Goal: Task Accomplishment & Management: Complete application form

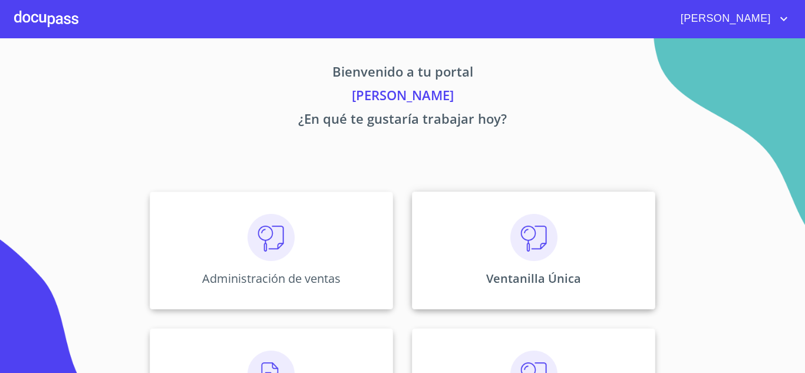
click at [495, 275] on p "Ventanilla Única" at bounding box center [533, 279] width 95 height 16
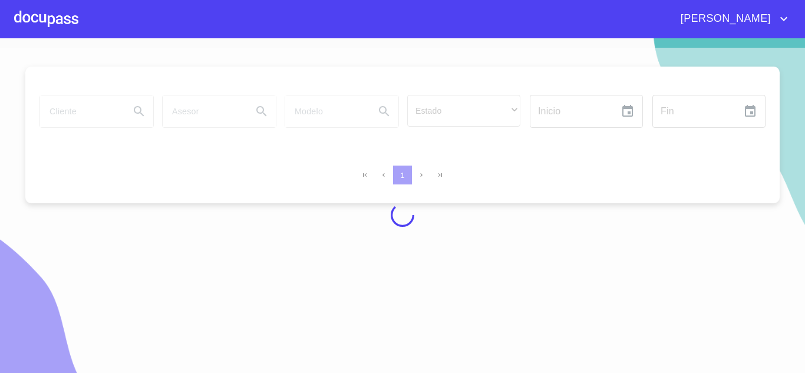
click at [102, 117] on div at bounding box center [402, 215] width 805 height 335
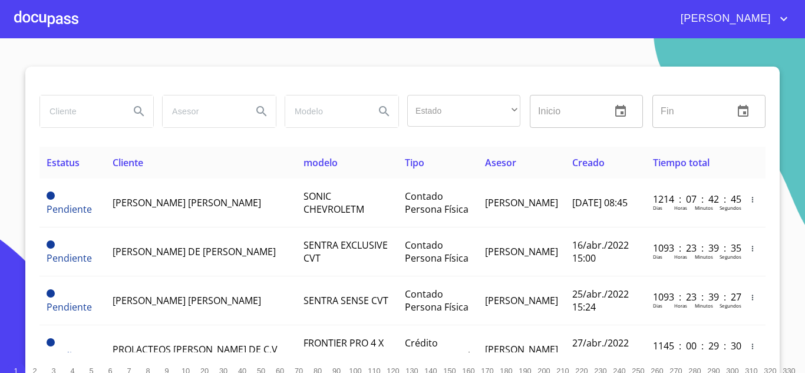
click at [80, 113] on input "search" at bounding box center [80, 112] width 80 height 32
type input "BANORTE"
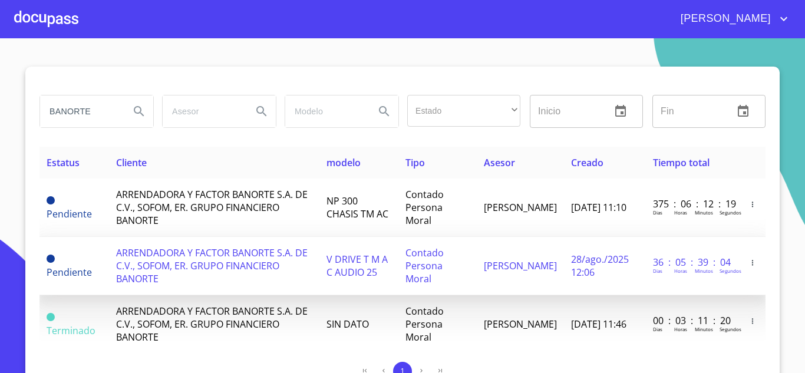
click at [215, 264] on span "ARRENDADORA Y FACTOR BANORTE S.A. DE C.V., SOFOM, ER. GRUPO FINANCIERO BANORTE" at bounding box center [212, 265] width 192 height 39
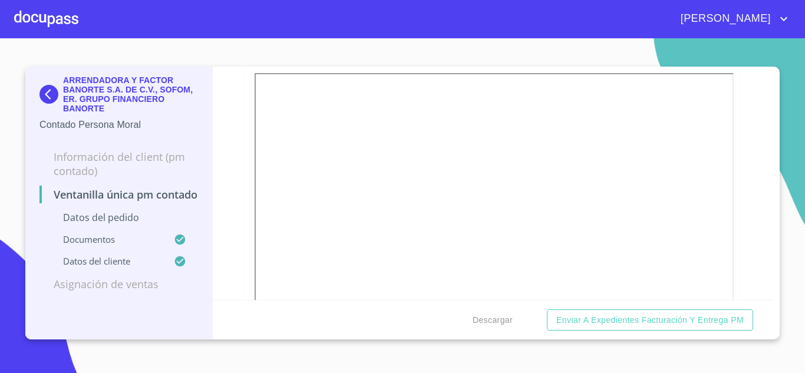
scroll to position [1242, 0]
click at [742, 243] on div "Ventanilla única PM contado Datos del pedido Marca   * Nissan ​ Año 2025 ​ Colo…" at bounding box center [494, 183] width 562 height 233
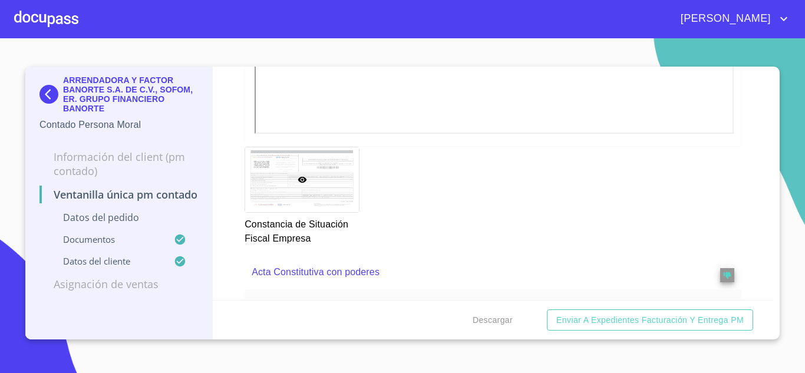
scroll to position [1419, 0]
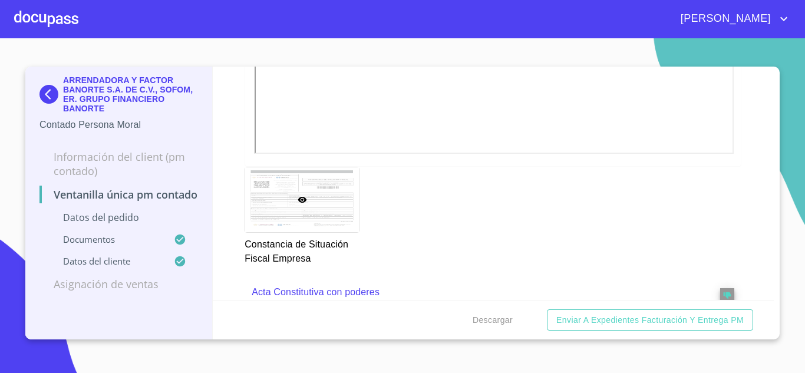
click at [756, 284] on div "Ventanilla única PM contado Datos del pedido Marca   * Nissan ​ Año 2025 ​ Colo…" at bounding box center [494, 183] width 562 height 233
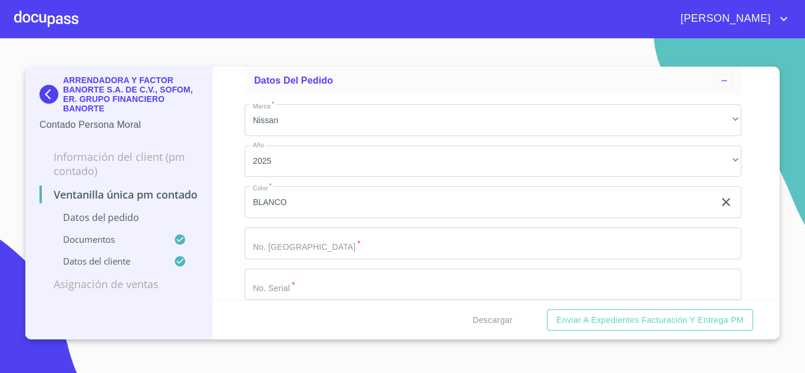
scroll to position [0, 0]
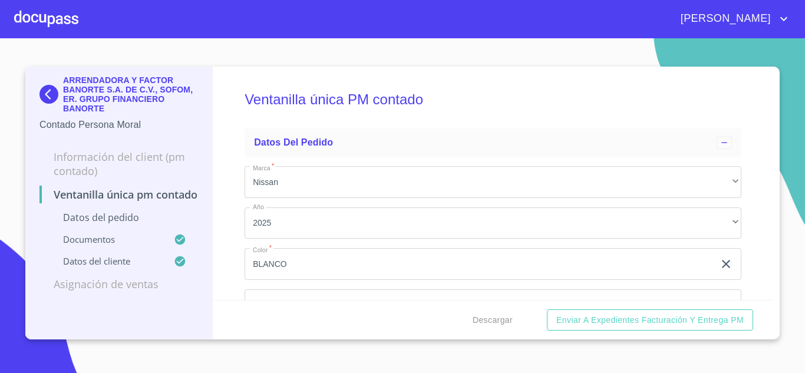
click at [48, 92] on img at bounding box center [51, 94] width 24 height 19
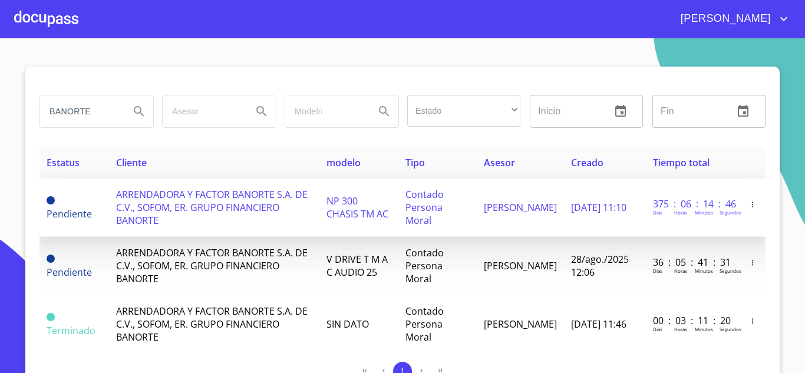
click at [222, 206] on span "ARRENDADORA Y FACTOR BANORTE S.A. DE C.V., SOFOM, ER. GRUPO FINANCIERO BANORTE" at bounding box center [212, 207] width 192 height 39
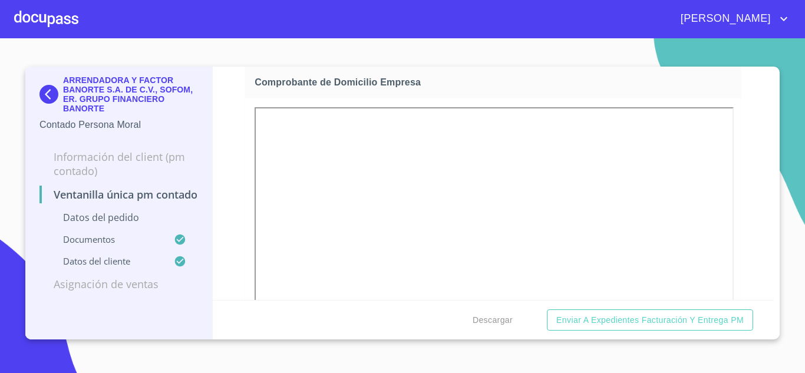
scroll to position [531, 0]
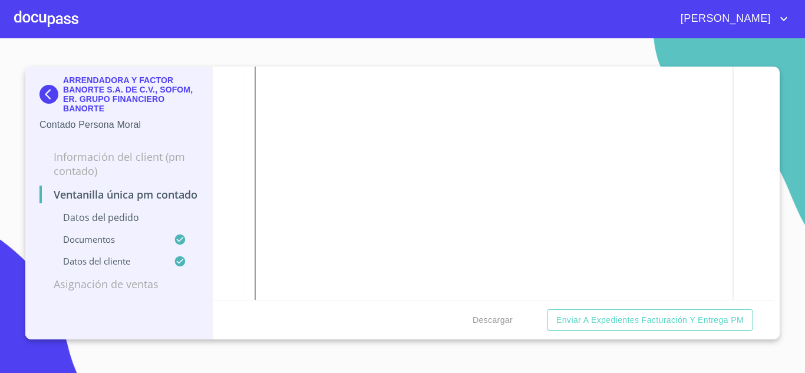
scroll to position [1301, 0]
click at [751, 277] on div "Ventanilla única PM contado Datos del pedido Marca   * Nissan ​ Año 2024 ​ Colo…" at bounding box center [494, 183] width 562 height 233
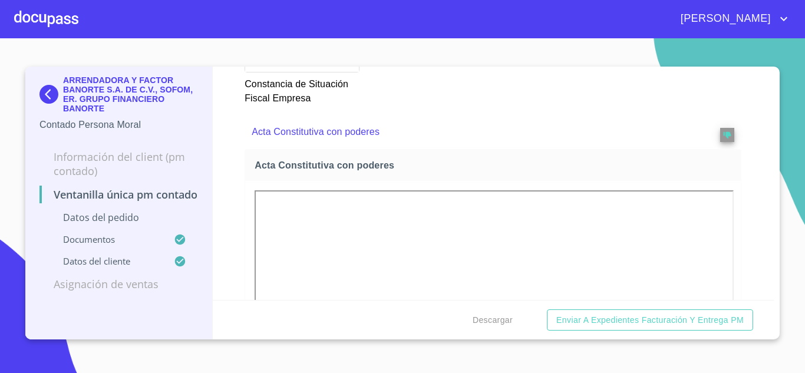
scroll to position [1419, 0]
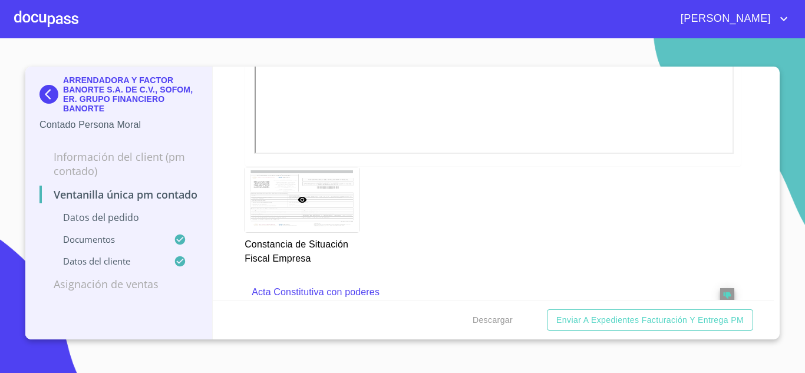
click at [754, 284] on div "Ventanilla única PM contado Datos del pedido Marca   * Nissan ​ Año 2024 ​ Colo…" at bounding box center [494, 183] width 562 height 233
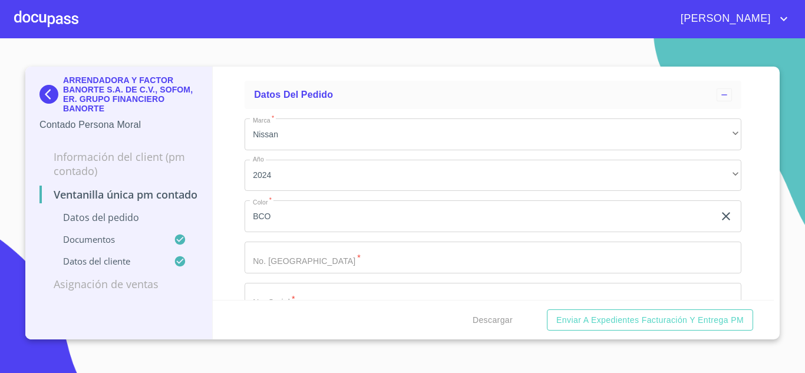
scroll to position [0, 0]
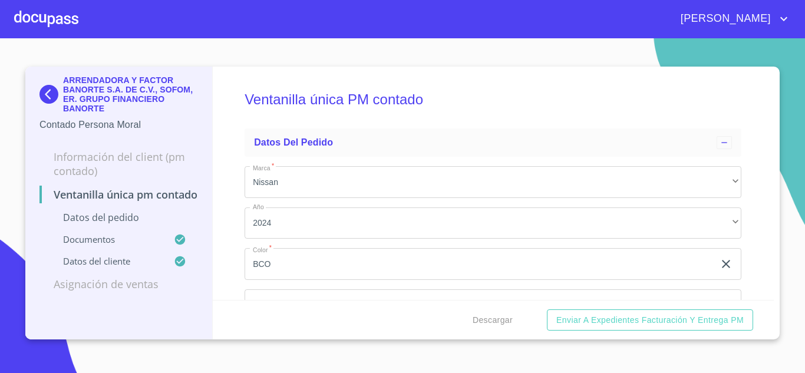
click at [47, 84] on div "ARRENDADORA Y FACTOR BANORTE S.A. DE C.V., SOFOM, ER. GRUPO FINANCIERO BANORTE" at bounding box center [118, 96] width 159 height 42
